Goal: Task Accomplishment & Management: Manage account settings

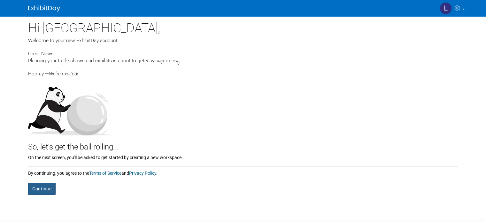
click at [34, 189] on button "Continue" at bounding box center [41, 189] width 27 height 12
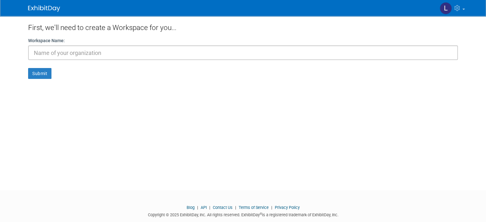
click at [86, 55] on input "text" at bounding box center [243, 52] width 430 height 15
type input "Moon Lit Tales & Haunted Trail"
click at [40, 74] on button "Submit" at bounding box center [39, 73] width 23 height 11
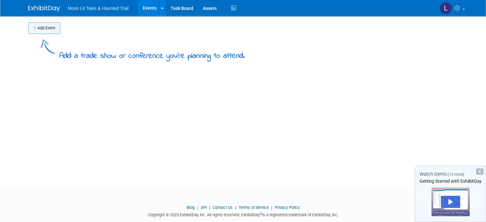
click at [42, 30] on button "Add Event" at bounding box center [44, 28] width 32 height 12
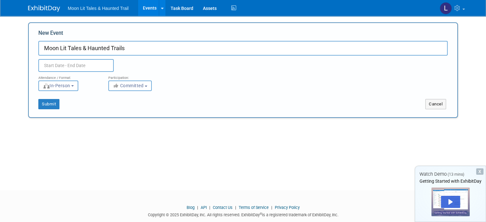
type input "Moon Lit Tales & Haunted Trails"
click at [83, 64] on input "text" at bounding box center [75, 65] width 75 height 13
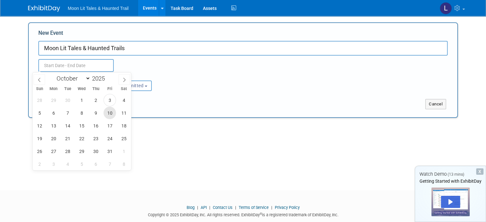
click at [108, 115] on span "10" at bounding box center [110, 113] width 12 height 12
type input "Oct 10, 2025 to Oct 10, 2025"
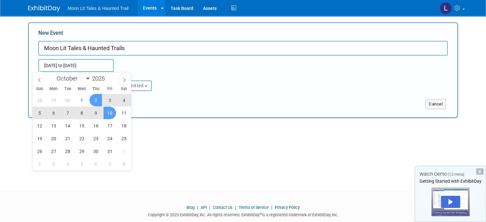
click at [155, 62] on div "Oct 10, 2025 to Oct 10, 2025 Duplicate Event Warning" at bounding box center [243, 64] width 419 height 16
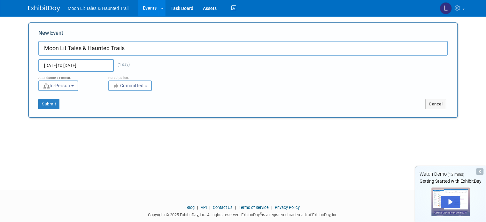
click at [81, 65] on input "Oct 10, 2025 to Oct 10, 2025" at bounding box center [75, 65] width 75 height 13
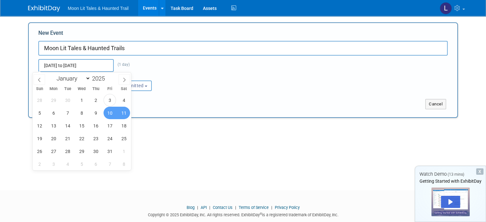
click at [123, 115] on span "11" at bounding box center [124, 113] width 12 height 12
type input "Oct 10, 2025 to Oct 11, 2025"
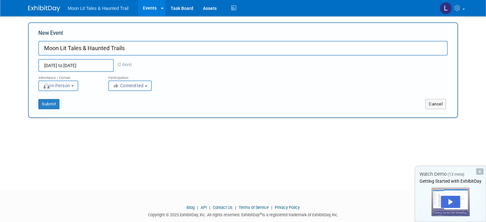
click at [143, 87] on button "Committed" at bounding box center [129, 86] width 43 height 11
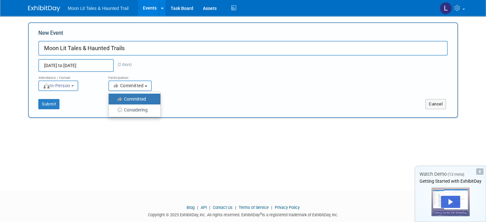
click at [143, 87] on button "Committed" at bounding box center [129, 86] width 43 height 11
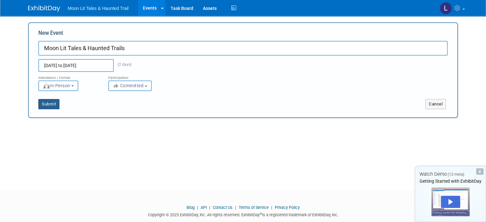
click at [42, 104] on button "Submit" at bounding box center [48, 104] width 21 height 10
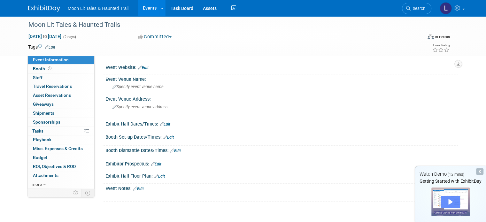
click at [446, 201] on div "Play" at bounding box center [450, 202] width 19 height 12
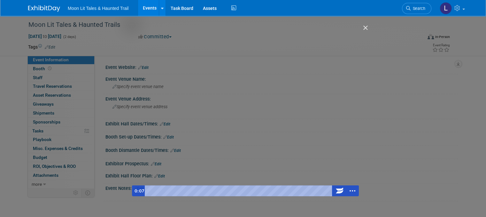
click at [247, 102] on div "Getting Started with ExhibitDay" at bounding box center [245, 111] width 227 height 171
click at [253, 102] on div "Getting Started with ExhibitDay" at bounding box center [245, 111] width 227 height 171
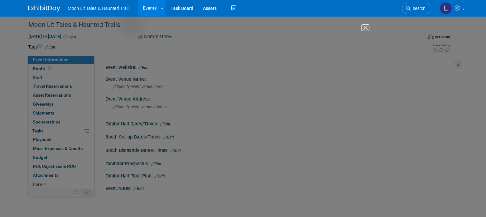
click at [367, 30] on img "Close" at bounding box center [362, 30] width 11 height 11
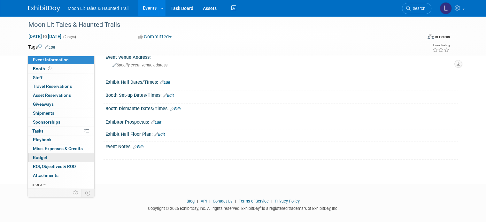
scroll to position [47, 0]
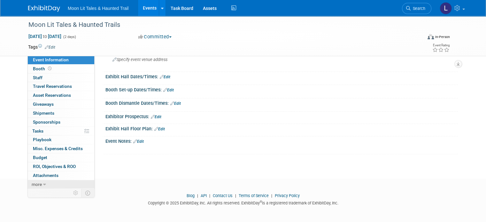
click at [43, 184] on icon at bounding box center [44, 184] width 3 height 4
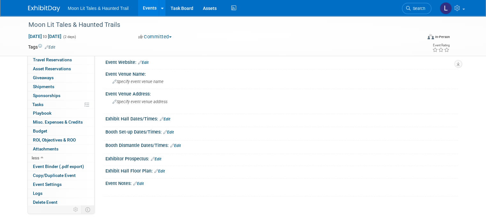
scroll to position [0, 0]
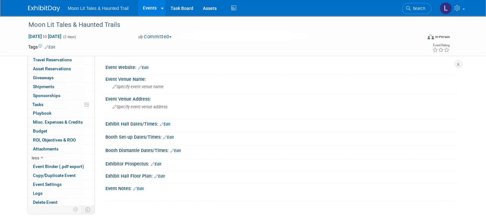
click at [156, 175] on link "Edit" at bounding box center [159, 176] width 11 height 4
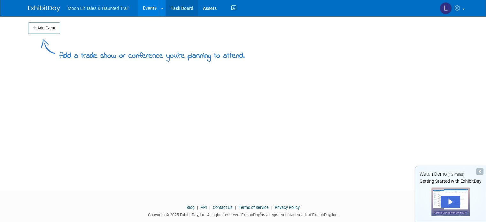
click at [178, 10] on link "Task Board" at bounding box center [182, 8] width 32 height 16
click at [92, 6] on span "Moon Lit Tales & Haunted Trail" at bounding box center [98, 8] width 61 height 5
click at [161, 7] on icon at bounding box center [162, 8] width 3 height 4
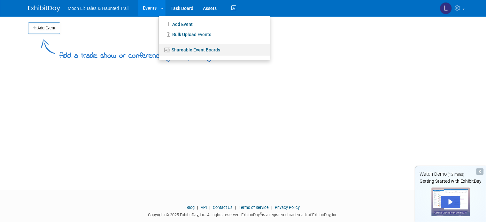
click at [189, 51] on link "Shareable Event Boards" at bounding box center [214, 50] width 111 height 12
